Goal: Use online tool/utility: Use online tool/utility

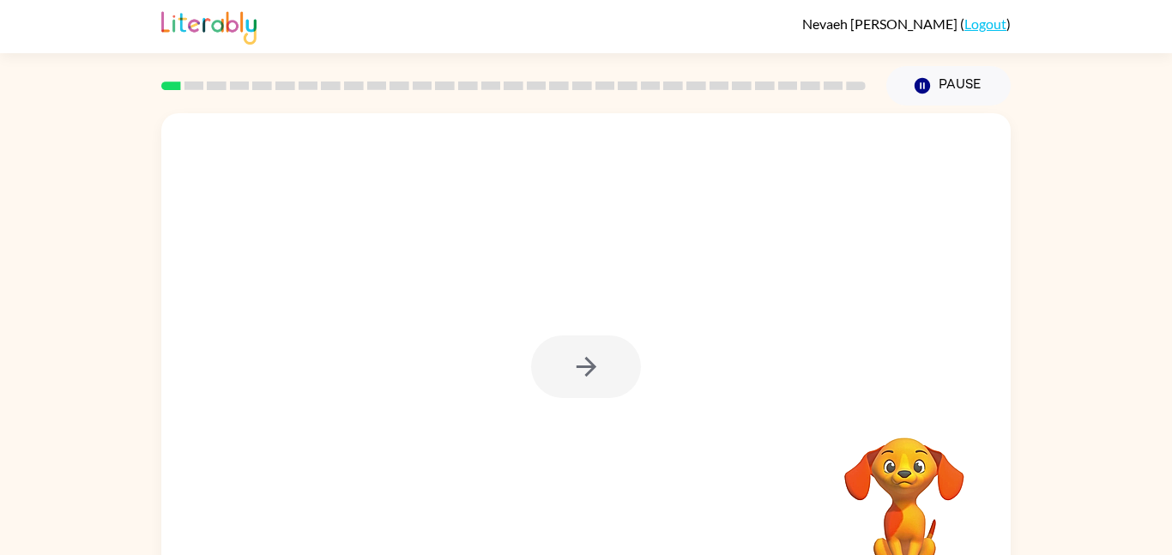
click at [565, 366] on div at bounding box center [586, 367] width 110 height 63
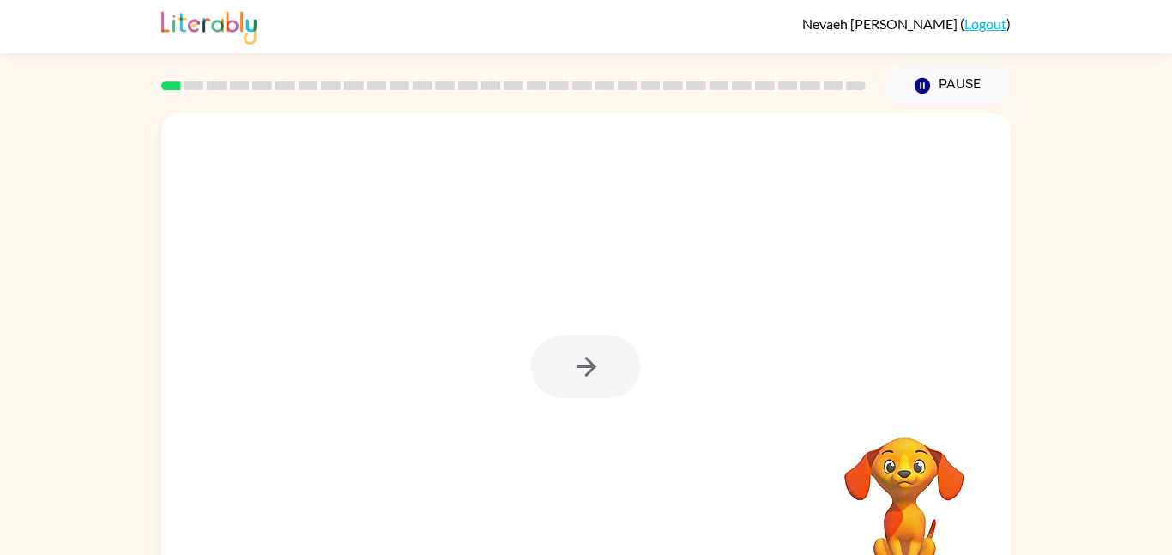
click at [565, 366] on div at bounding box center [586, 367] width 110 height 63
click at [565, 366] on button "button" at bounding box center [586, 367] width 110 height 63
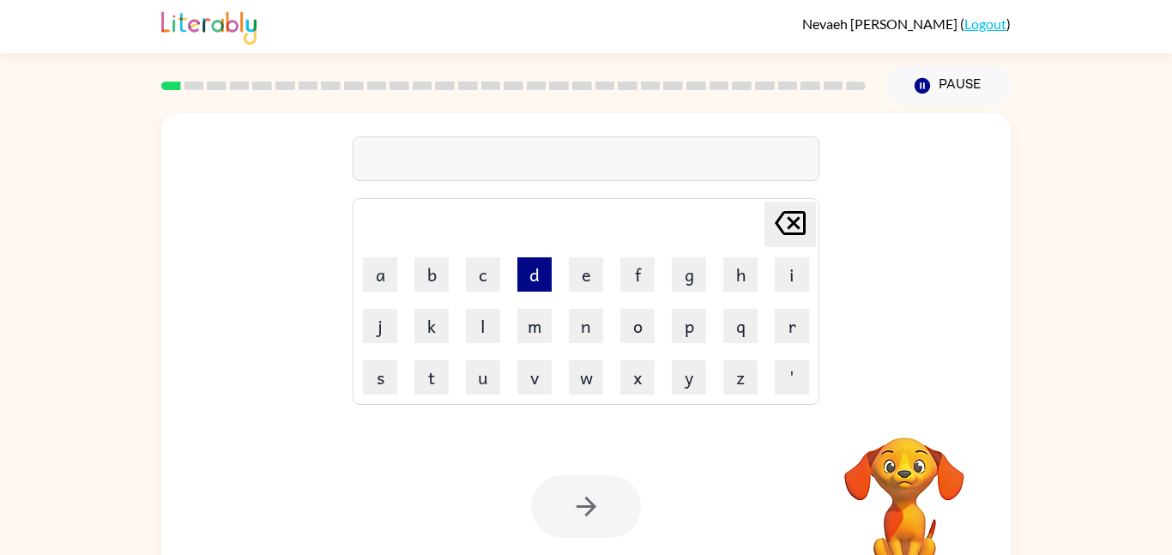
click at [523, 277] on button "d" at bounding box center [534, 274] width 34 height 34
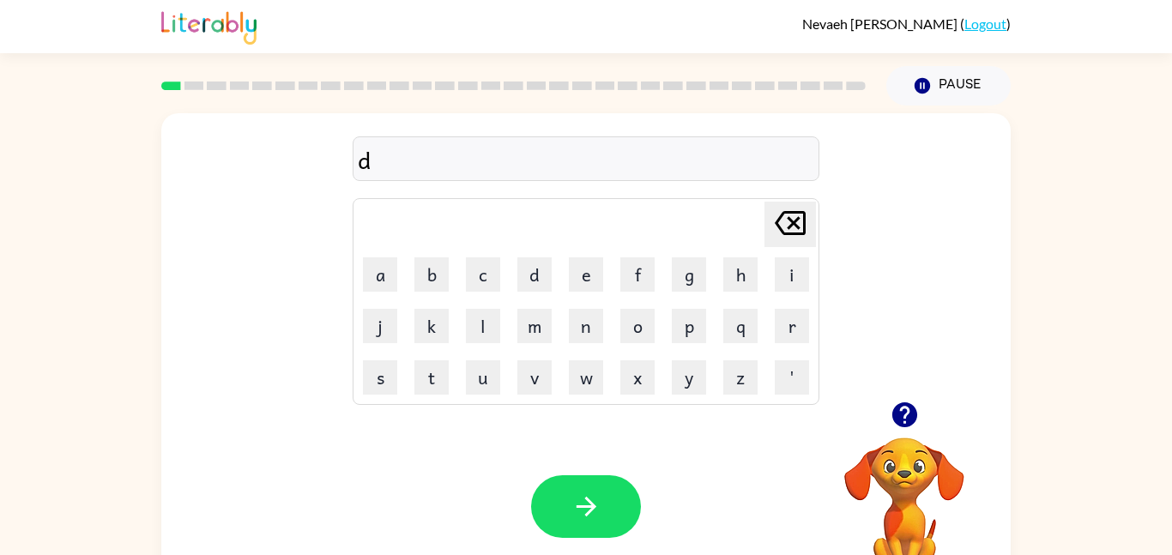
click at [796, 226] on icon at bounding box center [790, 223] width 31 height 24
click at [911, 424] on icon "button" at bounding box center [904, 414] width 25 height 25
click at [741, 286] on button "h" at bounding box center [740, 274] width 34 height 34
click at [628, 337] on button "o" at bounding box center [637, 326] width 34 height 34
click at [535, 287] on button "d" at bounding box center [534, 274] width 34 height 34
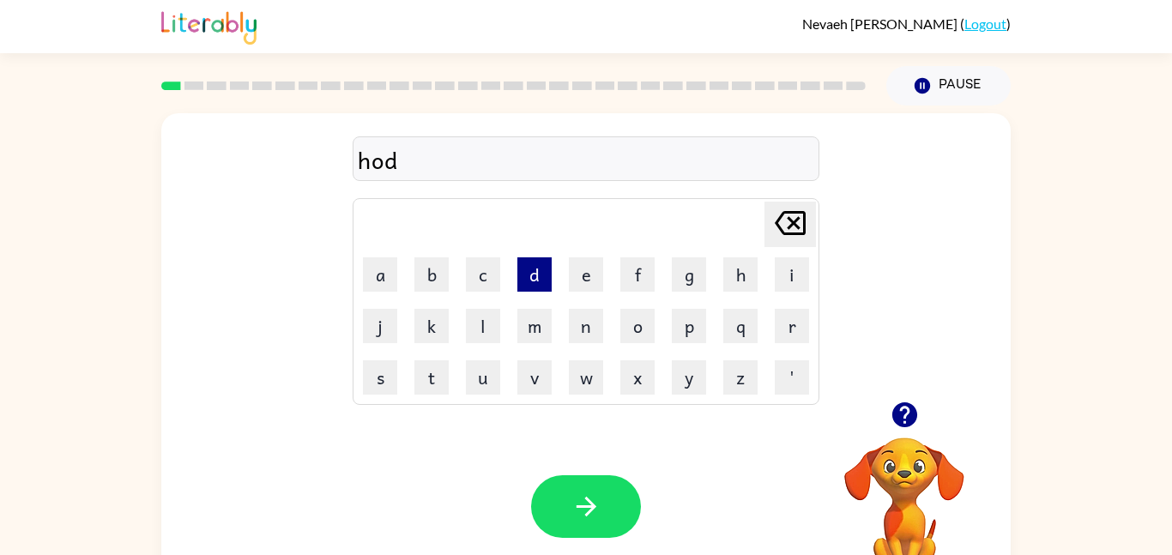
click at [535, 287] on button "d" at bounding box center [534, 274] width 34 height 34
click at [786, 236] on icon "[PERSON_NAME] last character input" at bounding box center [790, 223] width 41 height 41
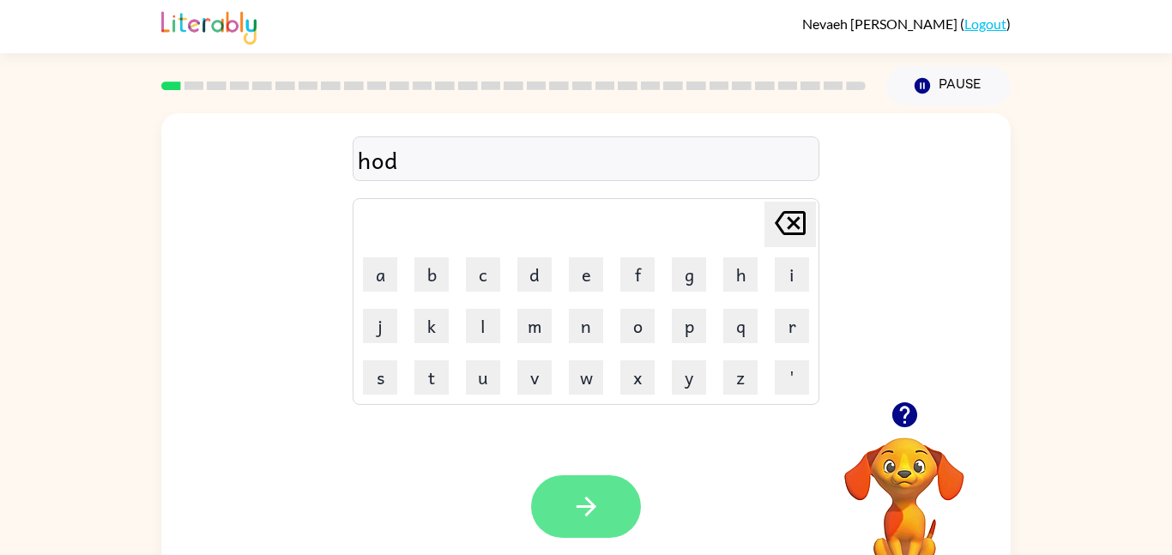
click at [608, 517] on button "button" at bounding box center [586, 506] width 110 height 63
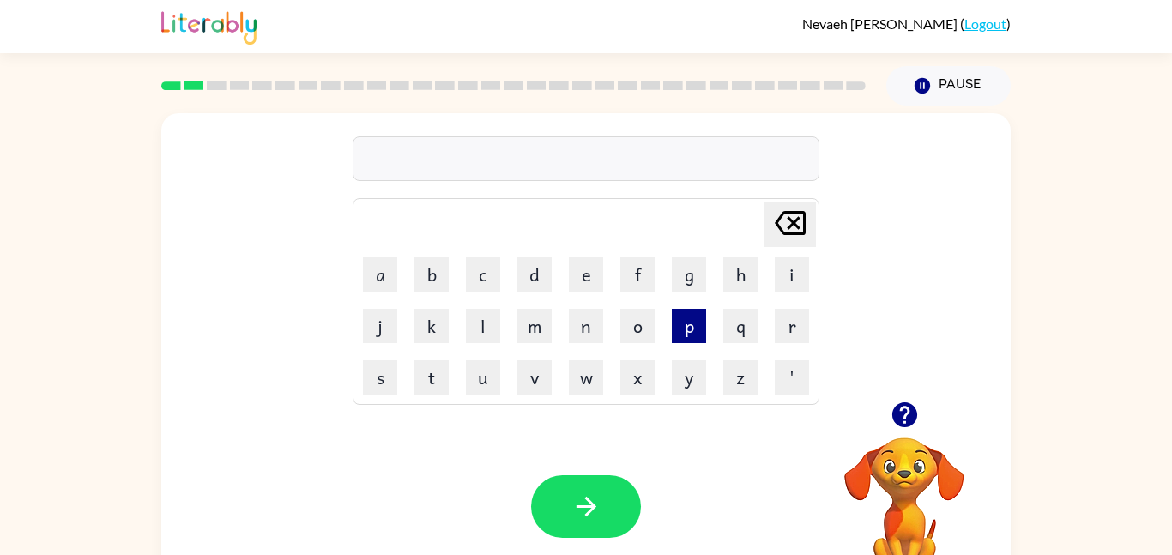
click at [686, 338] on button "p" at bounding box center [689, 326] width 34 height 34
click at [628, 333] on button "o" at bounding box center [637, 326] width 34 height 34
click at [483, 337] on button "l" at bounding box center [483, 326] width 34 height 34
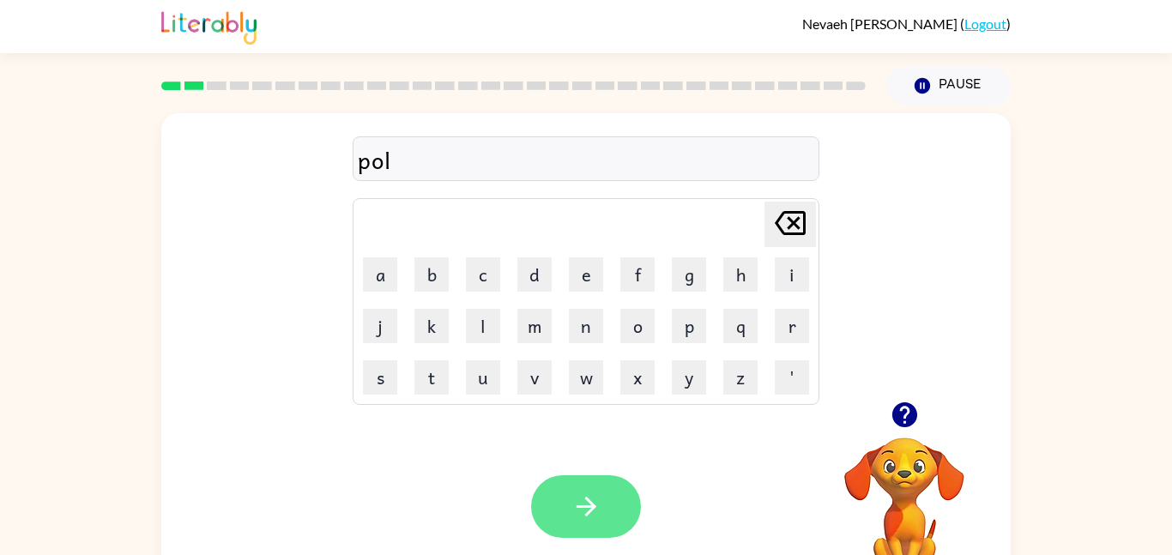
click at [575, 487] on button "button" at bounding box center [586, 506] width 110 height 63
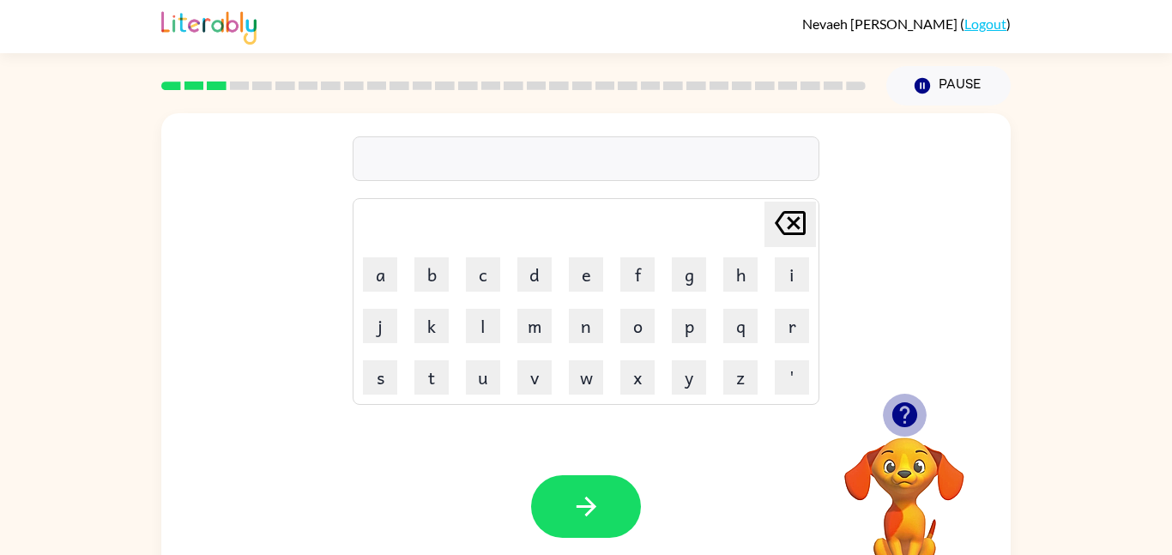
click at [892, 417] on icon "button" at bounding box center [904, 414] width 25 height 25
click at [538, 301] on td "m" at bounding box center [535, 326] width 50 height 50
click at [589, 340] on button "n" at bounding box center [586, 326] width 34 height 34
click at [645, 265] on button "f" at bounding box center [637, 274] width 34 height 34
click at [784, 217] on icon "[PERSON_NAME] last character input" at bounding box center [790, 223] width 41 height 41
